Goal: Task Accomplishment & Management: Complete application form

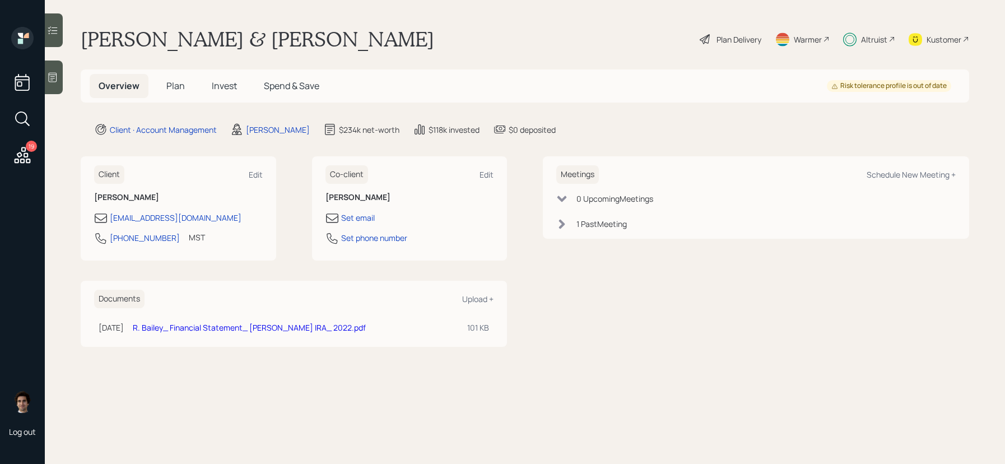
click at [174, 81] on span "Plan" at bounding box center [175, 86] width 18 height 12
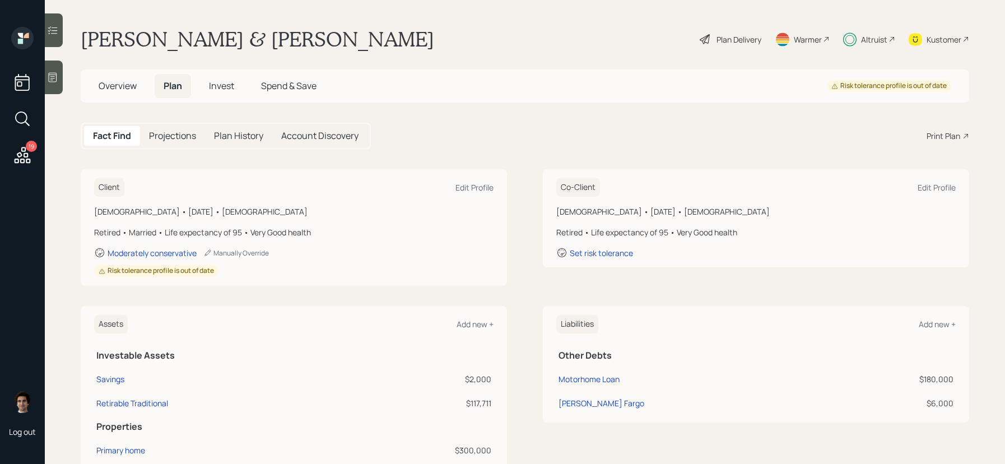
click at [713, 36] on div "Plan Delivery" at bounding box center [731, 39] width 64 height 25
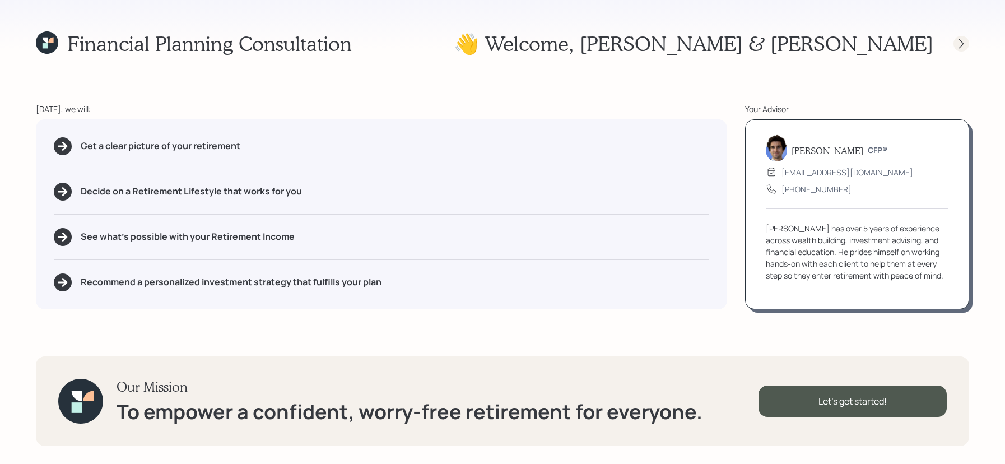
click at [955, 39] on div at bounding box center [962, 44] width 16 height 16
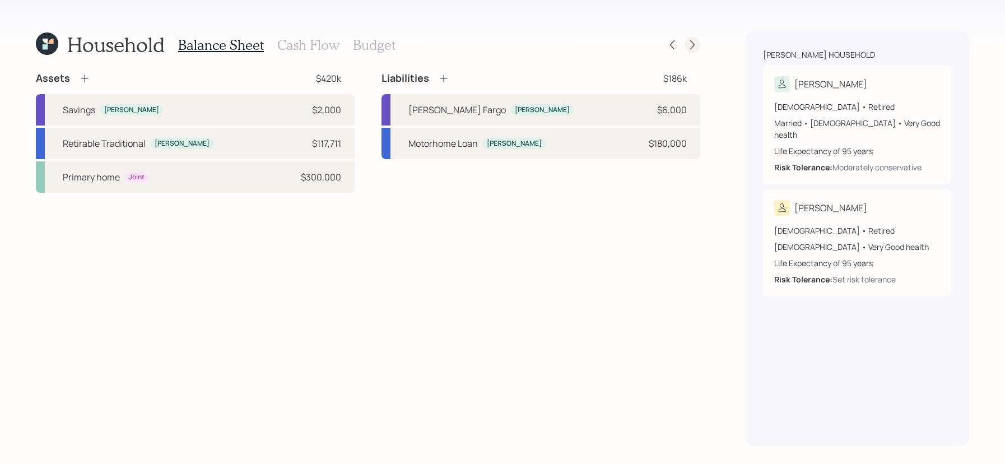
click at [690, 40] on icon at bounding box center [692, 44] width 11 height 11
